Goal: Transaction & Acquisition: Purchase product/service

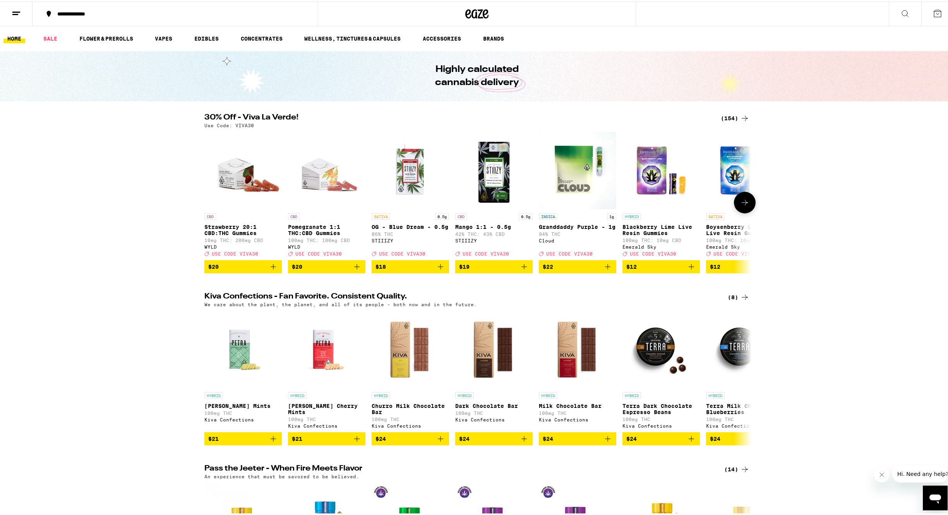
click at [741, 206] on icon at bounding box center [744, 201] width 9 height 9
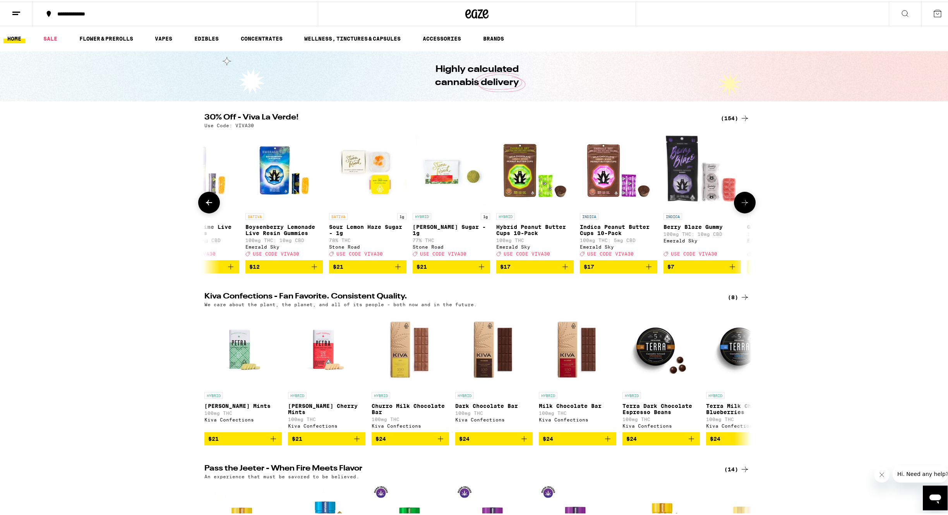
click at [740, 206] on icon at bounding box center [744, 201] width 9 height 9
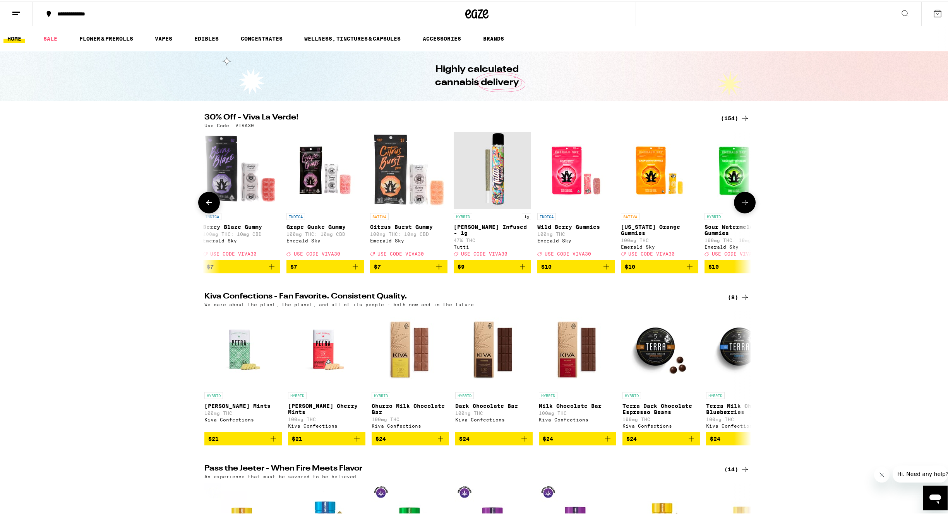
click at [740, 206] on icon at bounding box center [744, 201] width 9 height 9
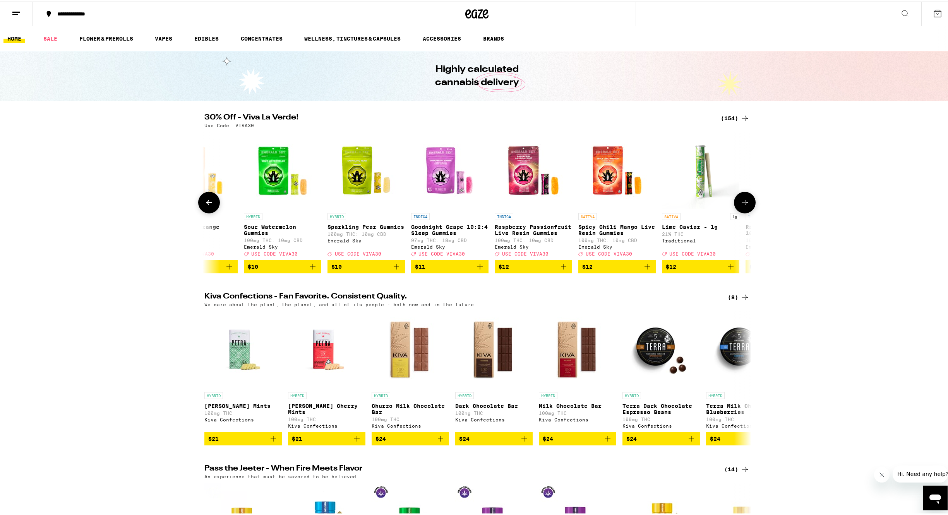
click at [741, 206] on icon at bounding box center [744, 201] width 9 height 9
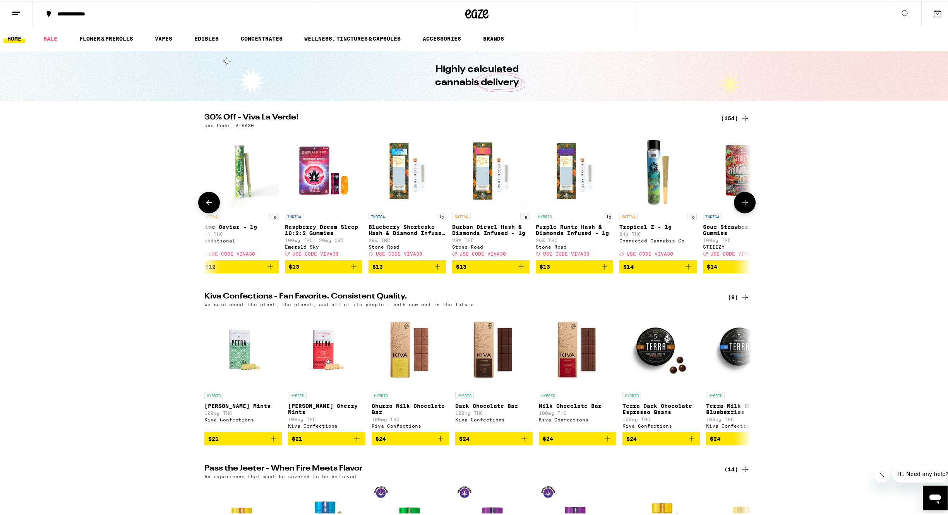
click at [741, 206] on icon at bounding box center [744, 201] width 9 height 9
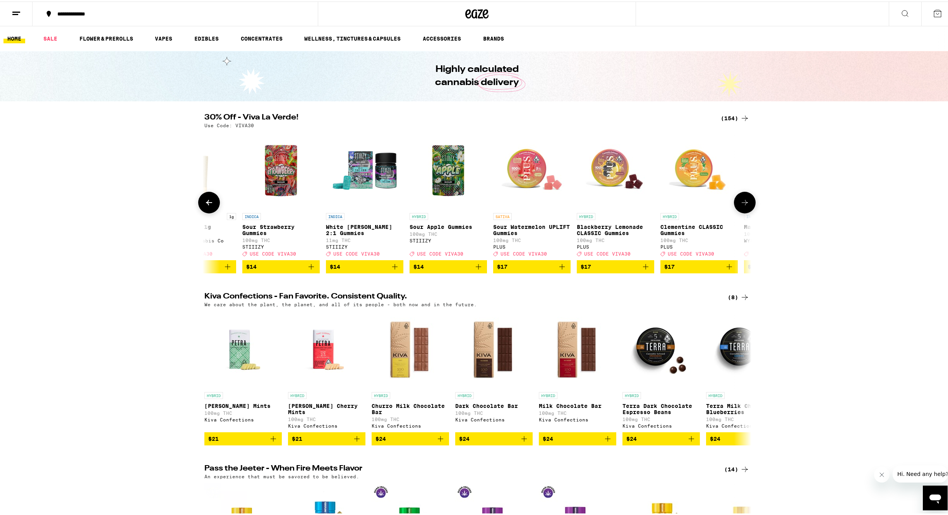
click at [741, 206] on icon at bounding box center [744, 201] width 9 height 9
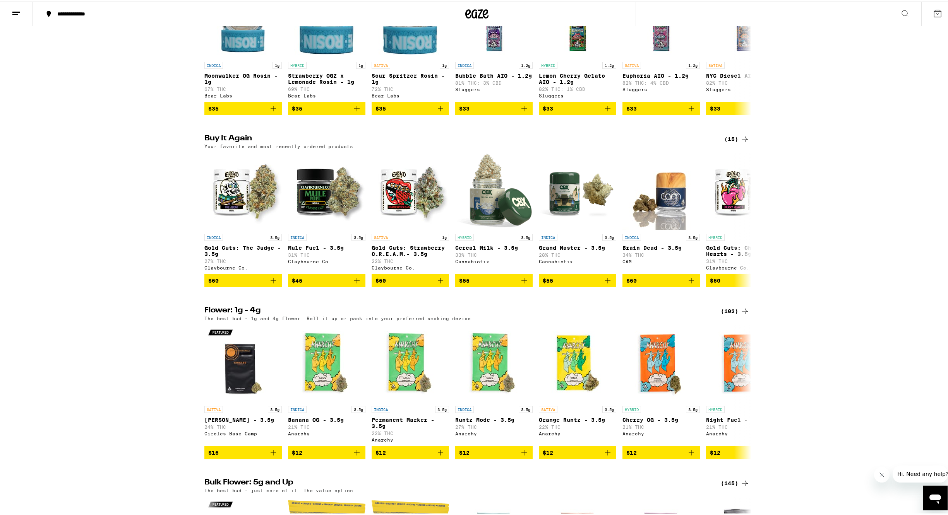
scroll to position [678, 0]
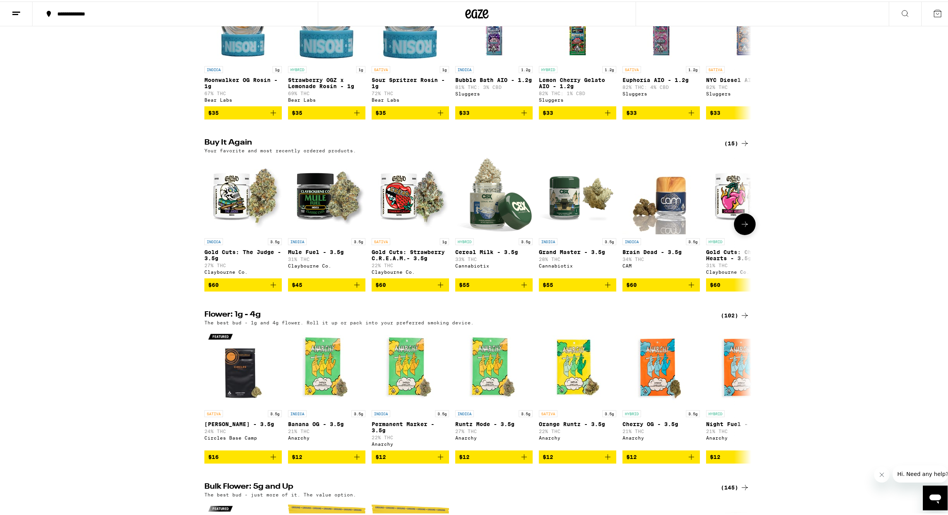
click at [747, 234] on button at bounding box center [745, 223] width 22 height 22
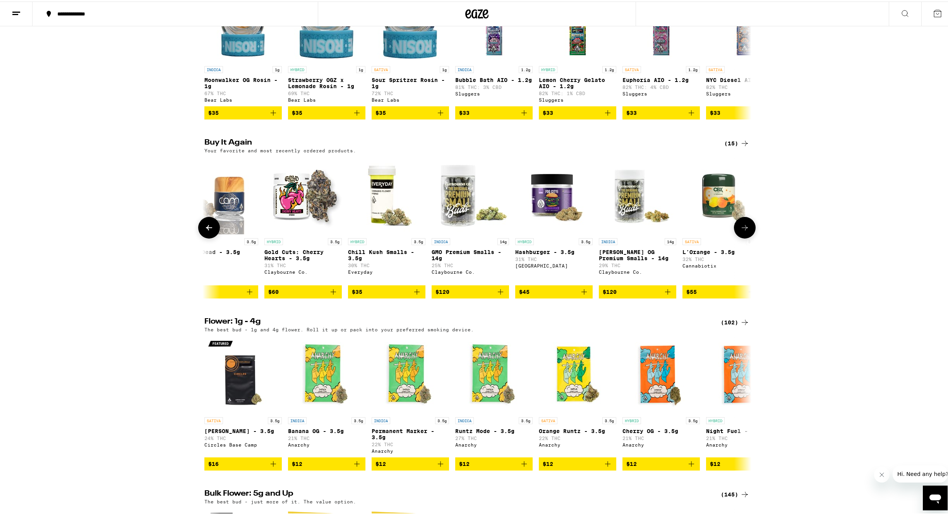
scroll to position [0, 460]
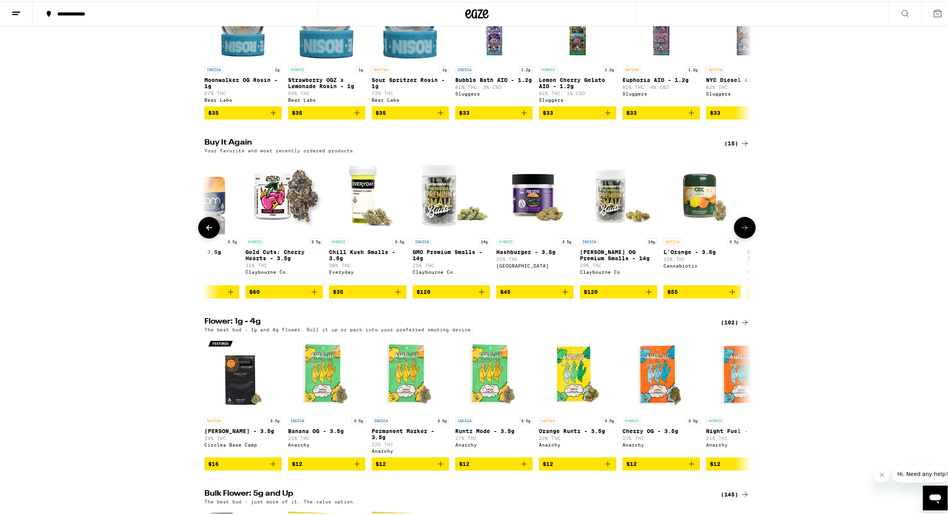
click at [749, 237] on button at bounding box center [745, 227] width 22 height 22
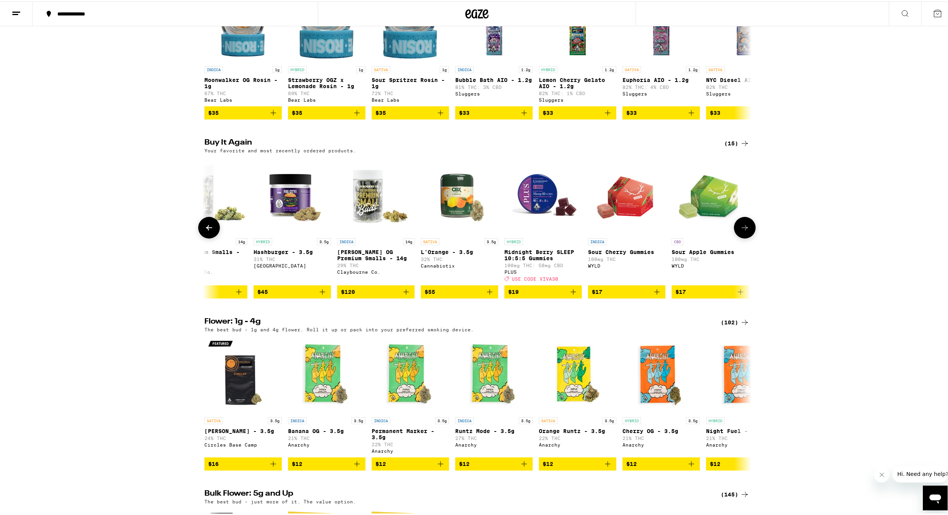
scroll to position [0, 709]
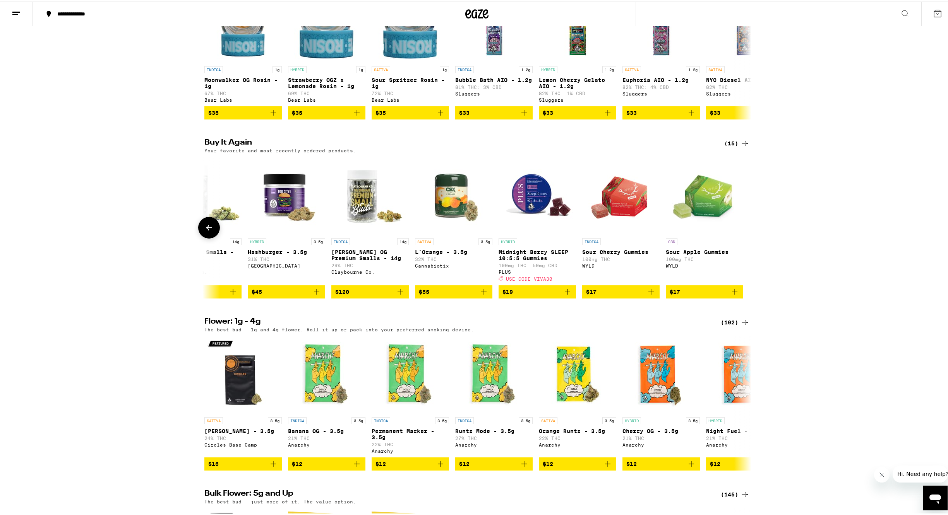
click at [206, 231] on icon at bounding box center [208, 226] width 9 height 9
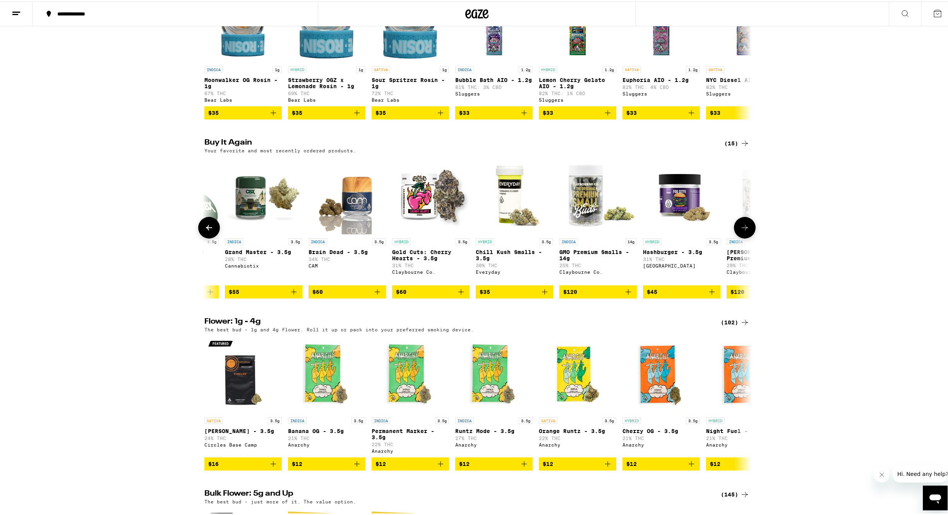
scroll to position [0, 248]
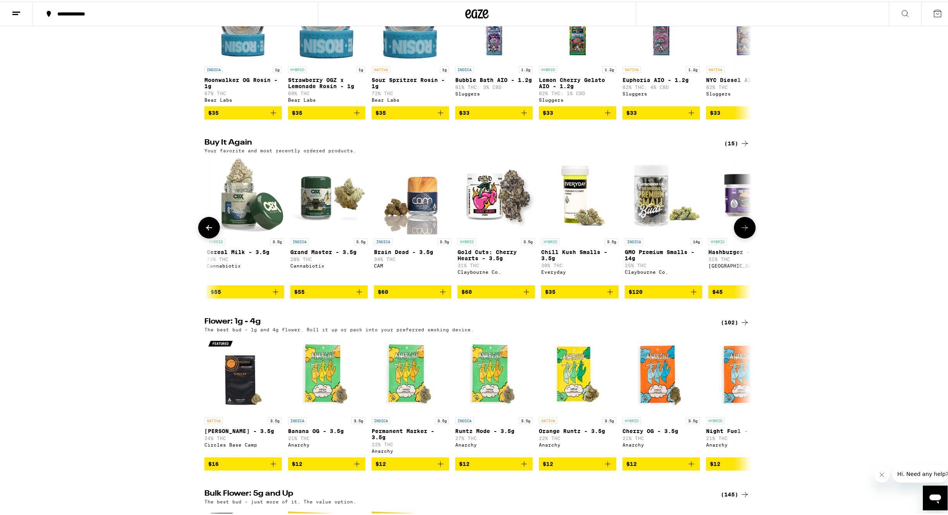
click at [205, 231] on icon at bounding box center [208, 226] width 9 height 9
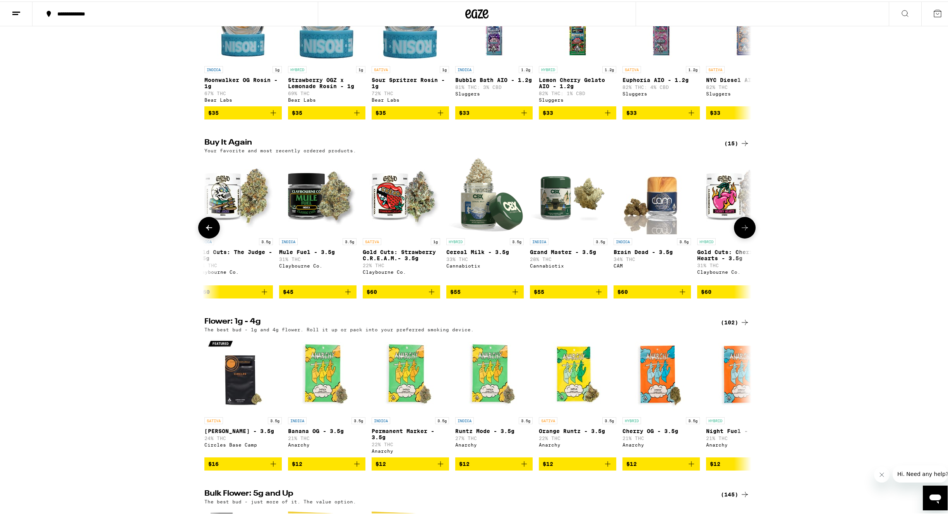
scroll to position [0, 0]
